Goal: Find specific page/section: Find specific page/section

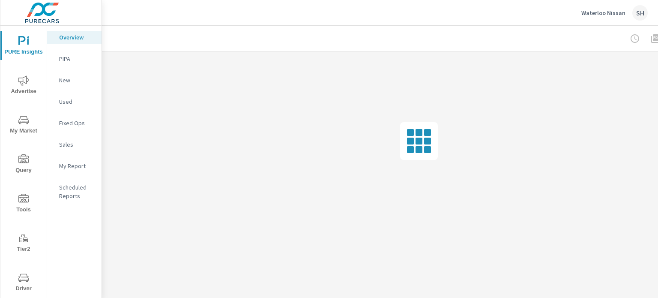
click at [25, 202] on icon "nav menu" at bounding box center [23, 198] width 10 height 9
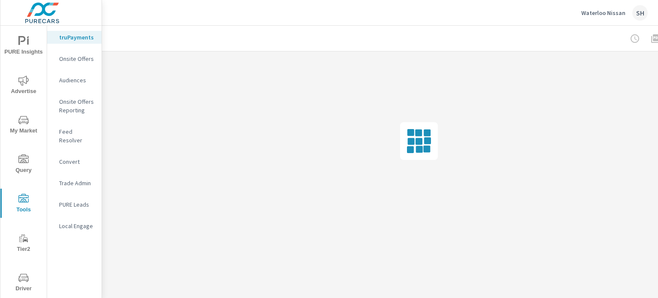
click at [79, 132] on p "Feed Resolver" at bounding box center [77, 135] width 36 height 17
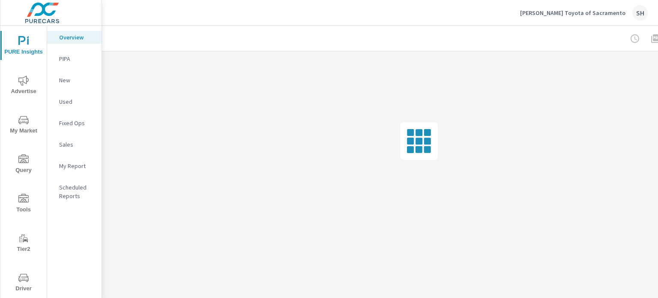
click at [22, 205] on span "Tools" at bounding box center [23, 204] width 41 height 21
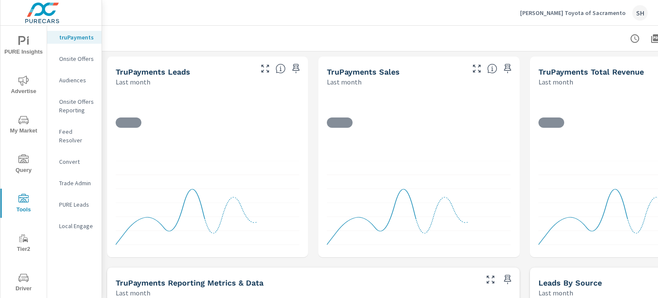
click at [74, 135] on p "Feed Resolver" at bounding box center [77, 135] width 36 height 17
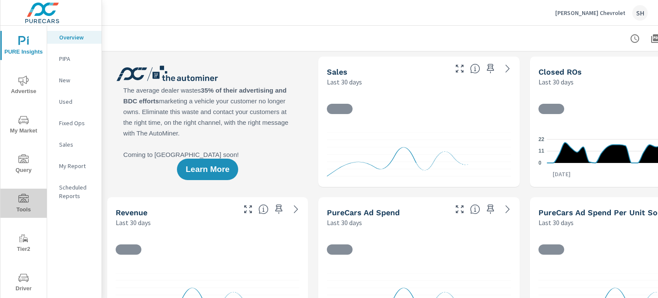
click at [23, 209] on span "Tools" at bounding box center [23, 204] width 41 height 21
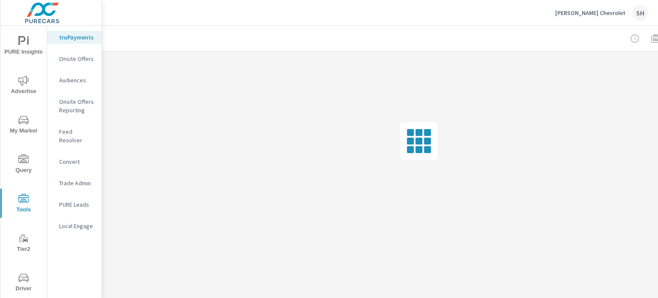
click at [93, 136] on div "Feed Resolver" at bounding box center [74, 135] width 54 height 21
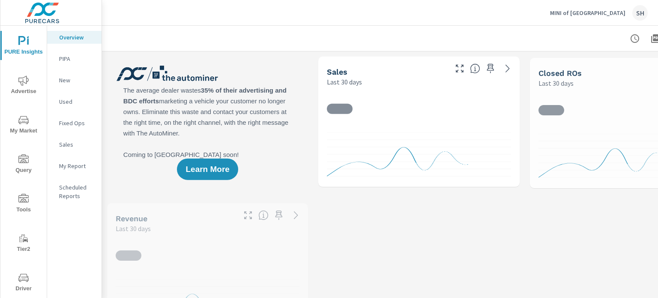
click at [28, 202] on span "Tools" at bounding box center [23, 204] width 41 height 21
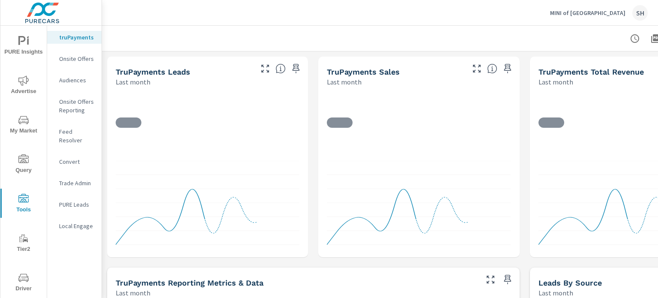
click at [75, 134] on p "Feed Resolver" at bounding box center [77, 135] width 36 height 17
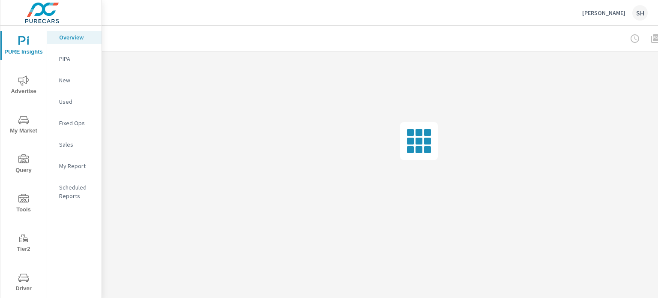
click at [32, 208] on span "Tools" at bounding box center [23, 204] width 41 height 21
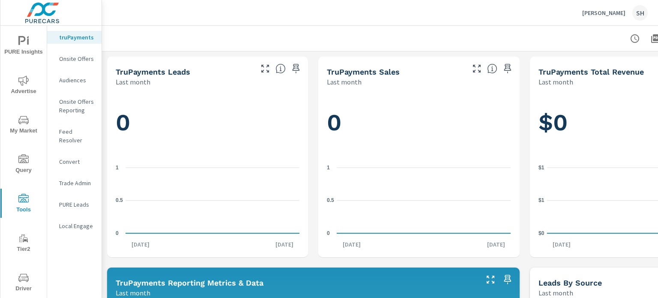
click at [69, 128] on p "Feed Resolver" at bounding box center [77, 135] width 36 height 17
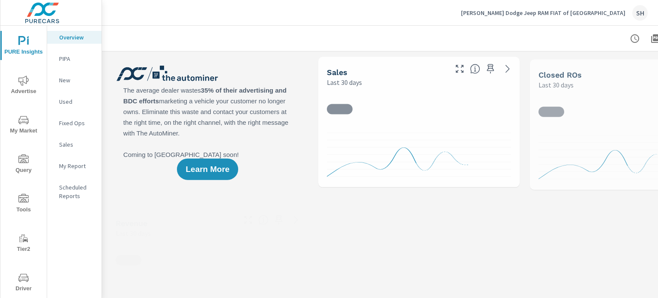
click at [29, 197] on span "Tools" at bounding box center [23, 204] width 41 height 21
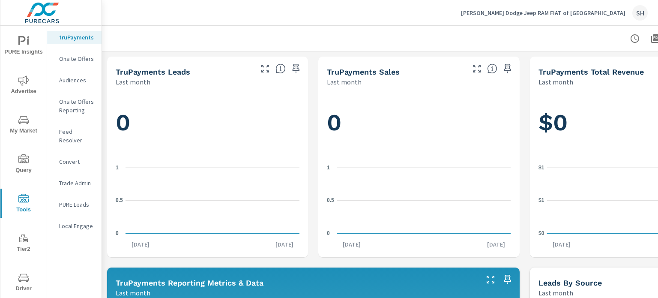
click at [85, 132] on p "Feed Resolver" at bounding box center [77, 135] width 36 height 17
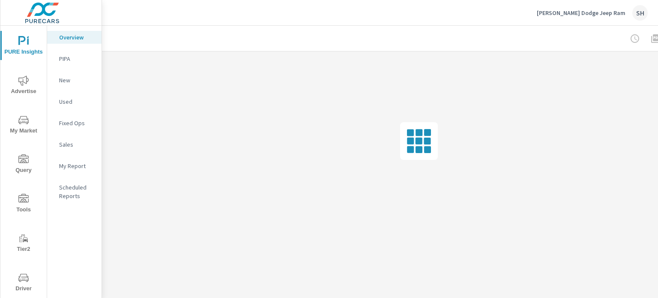
click at [26, 204] on span "Tools" at bounding box center [23, 204] width 41 height 21
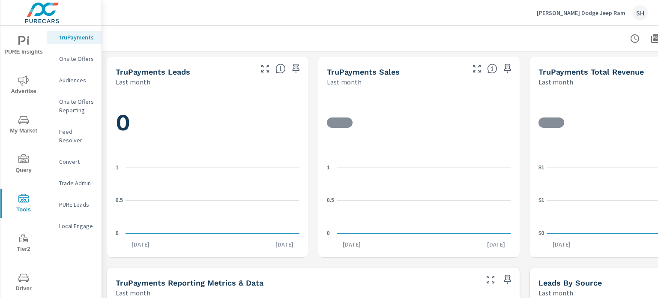
click at [72, 129] on p "Feed Resolver" at bounding box center [77, 135] width 36 height 17
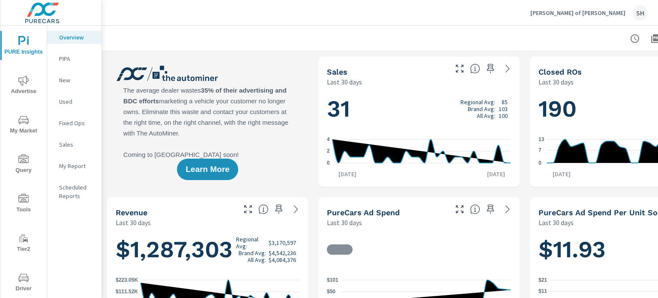
click at [26, 195] on icon "nav menu" at bounding box center [23, 198] width 10 height 9
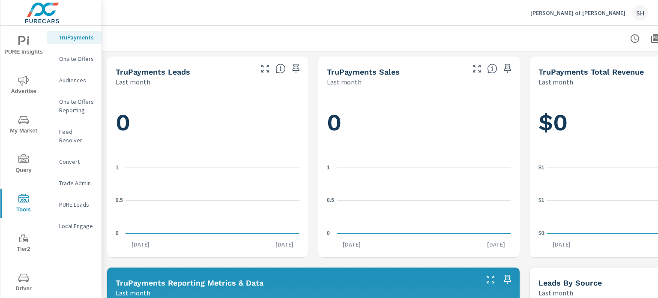
click at [82, 134] on p "Feed Resolver" at bounding box center [77, 135] width 36 height 17
